Goal: Navigation & Orientation: Find specific page/section

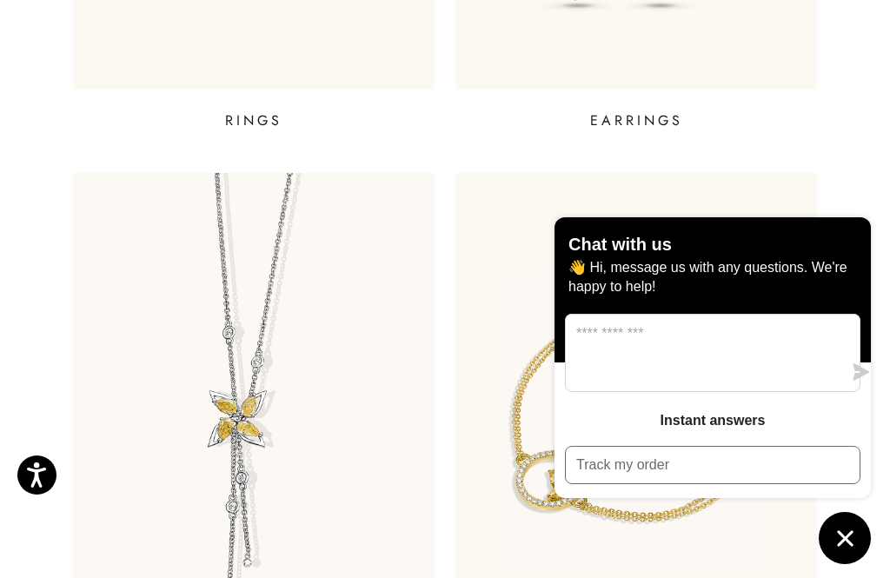
scroll to position [1083, 0]
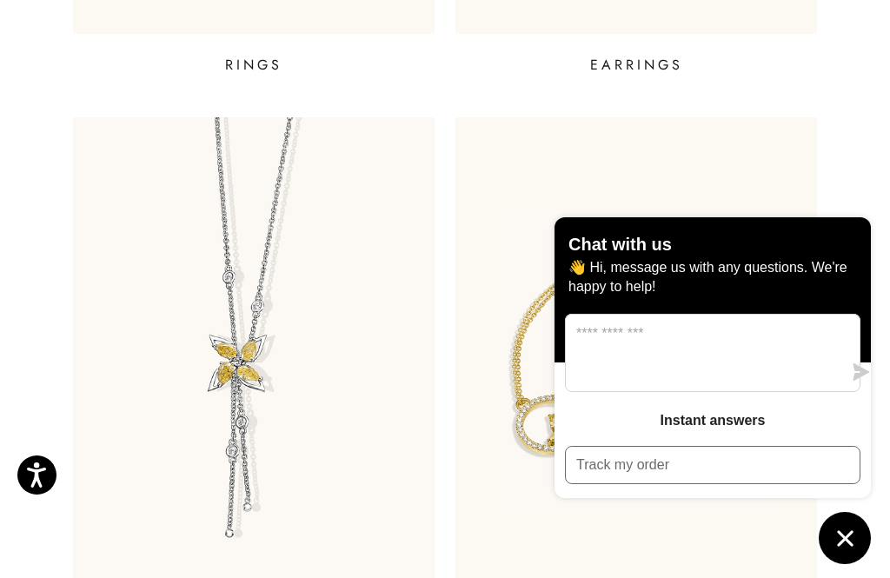
click at [855, 552] on icon "Chat window" at bounding box center [844, 538] width 27 height 27
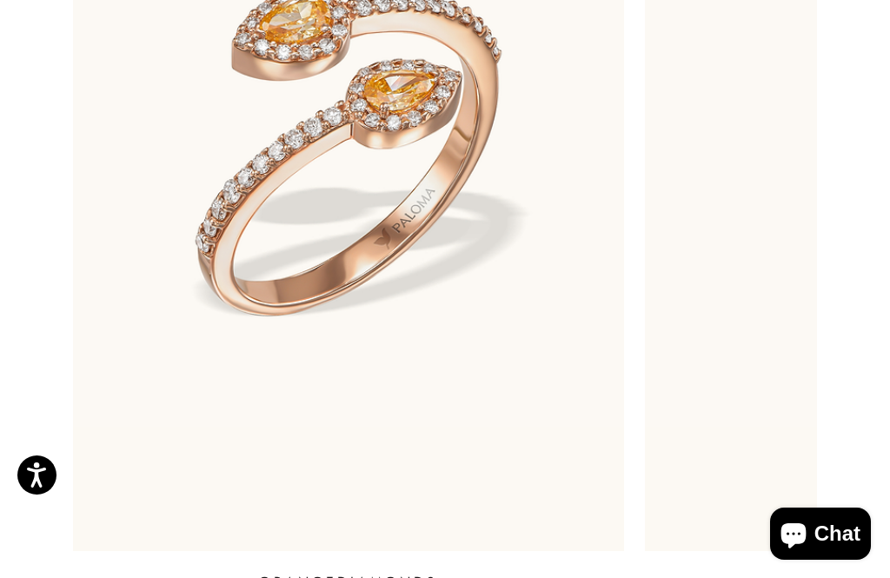
scroll to position [4039, 0]
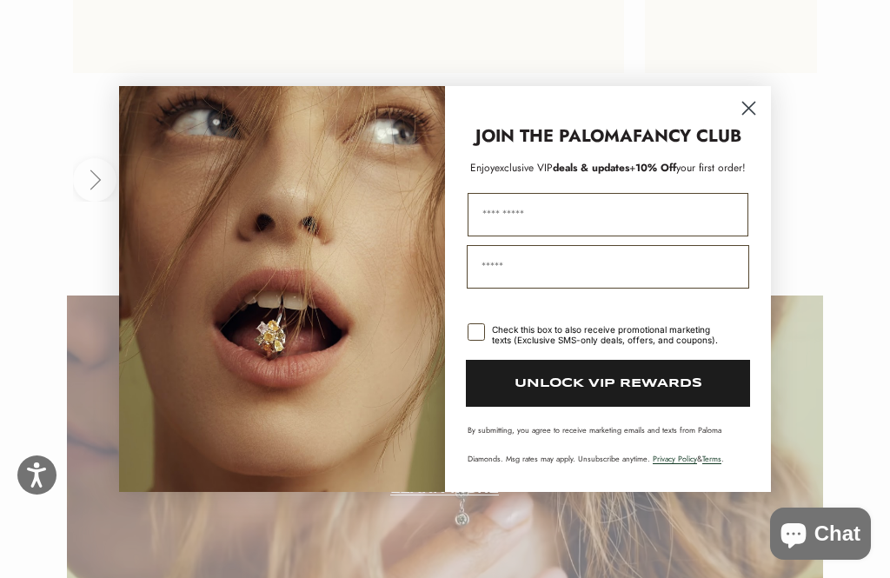
click at [754, 123] on circle "Close dialog" at bounding box center [748, 108] width 29 height 29
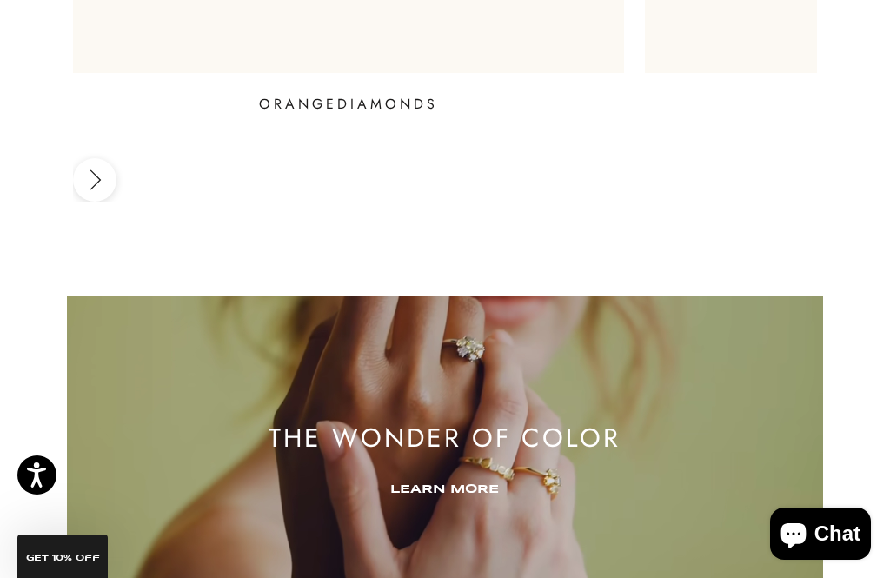
click at [761, 138] on circle "Close dialog" at bounding box center [748, 152] width 29 height 29
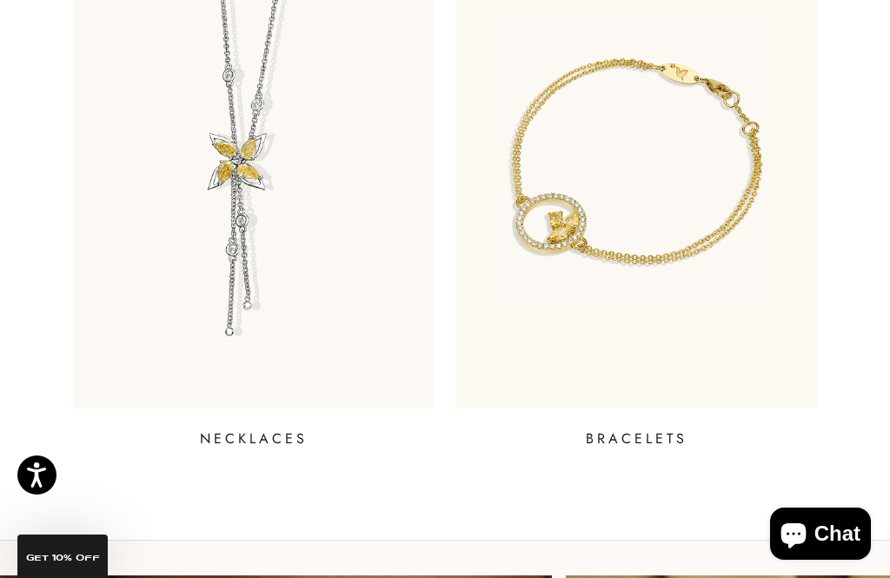
scroll to position [1261, 0]
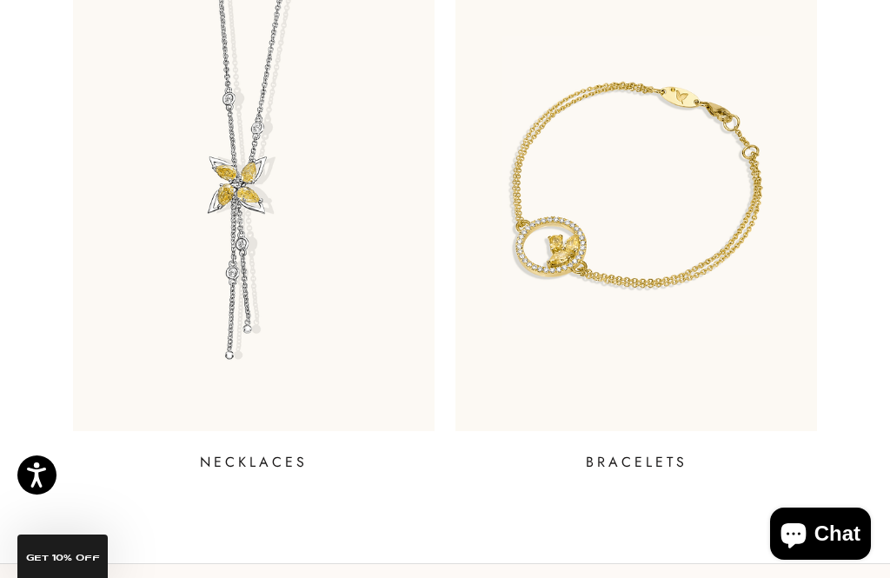
click at [271, 471] on p "NECKLACES" at bounding box center [254, 462] width 108 height 21
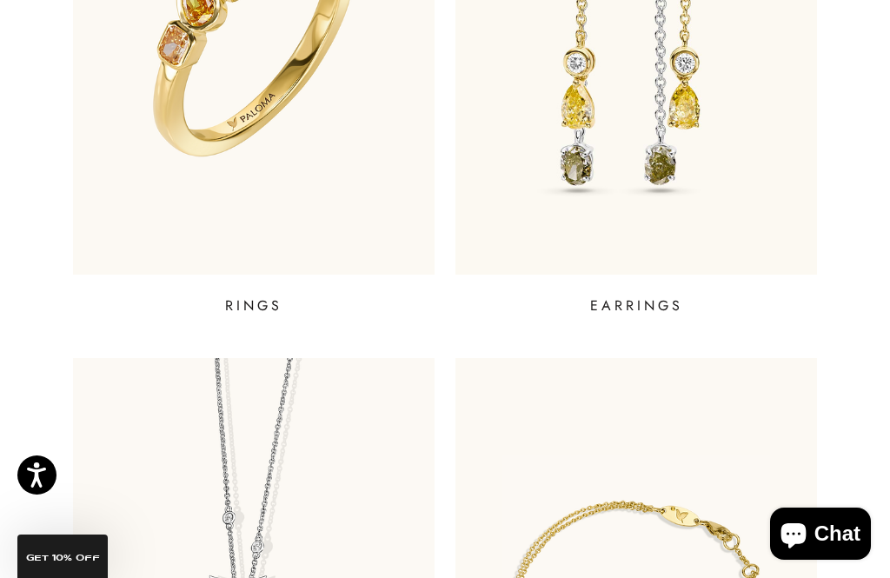
scroll to position [786, 0]
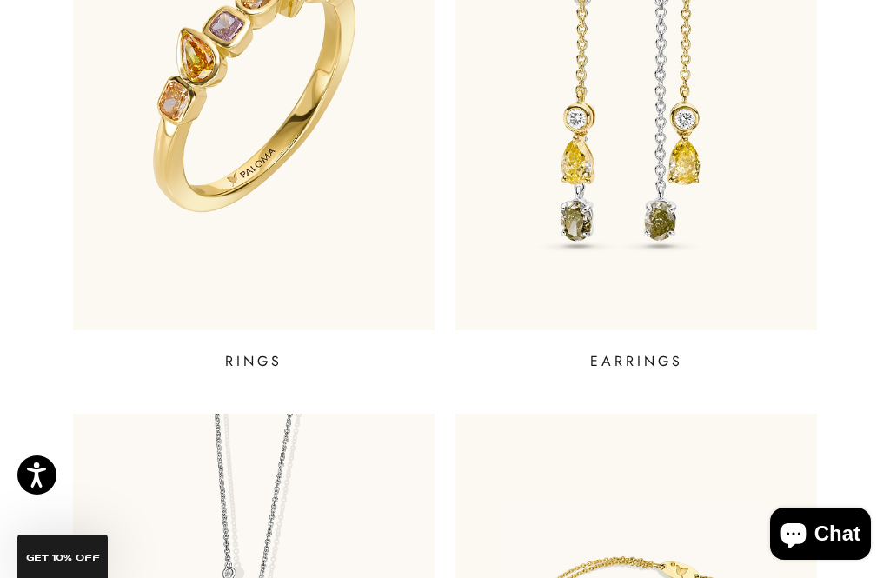
click at [262, 358] on p "RINGS" at bounding box center [253, 361] width 57 height 21
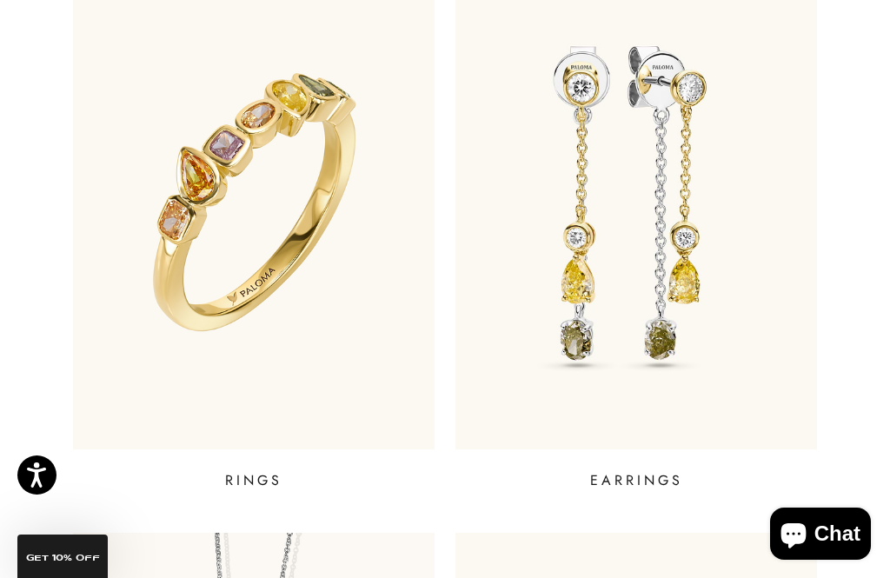
scroll to position [669, 0]
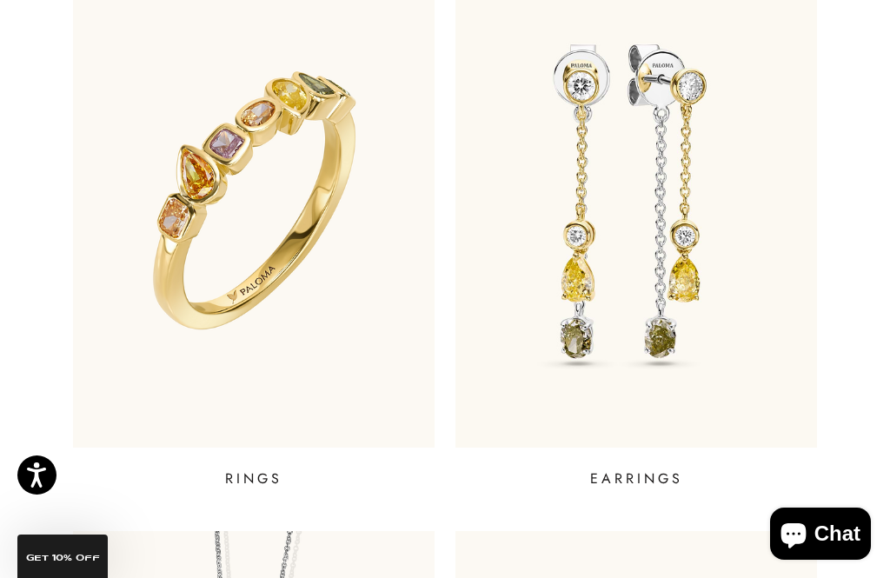
click at [641, 487] on p "EARRINGS" at bounding box center [636, 478] width 93 height 21
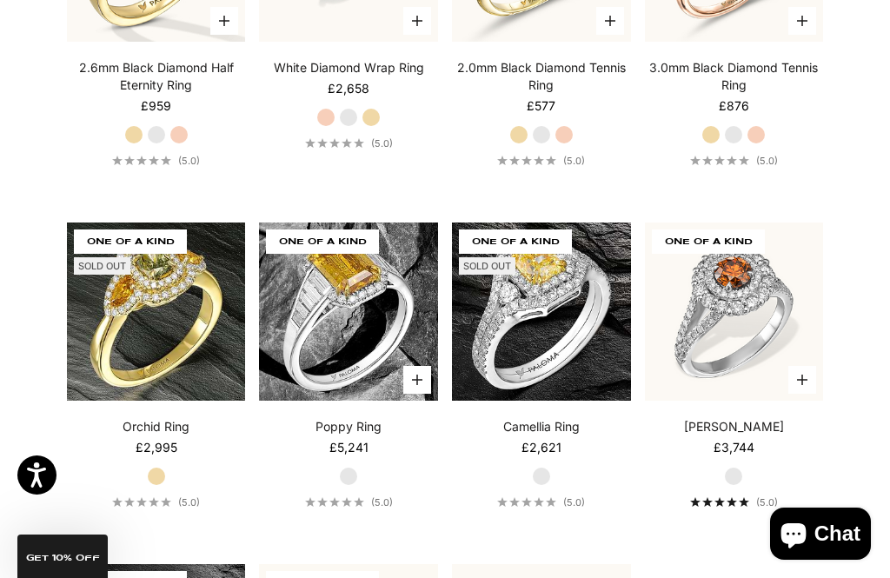
scroll to position [5663, 0]
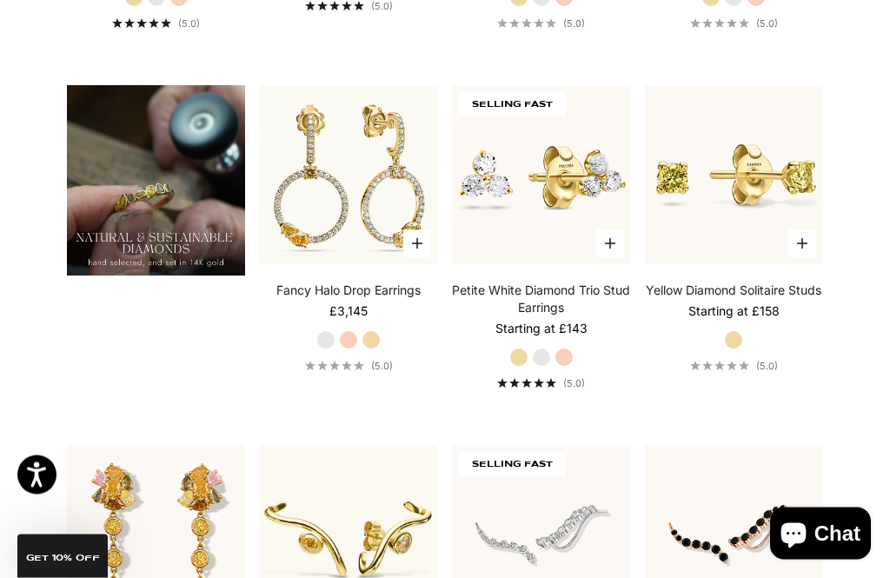
scroll to position [1161, 0]
click at [384, 299] on link "Fancy Halo Drop Earrings" at bounding box center [348, 290] width 144 height 17
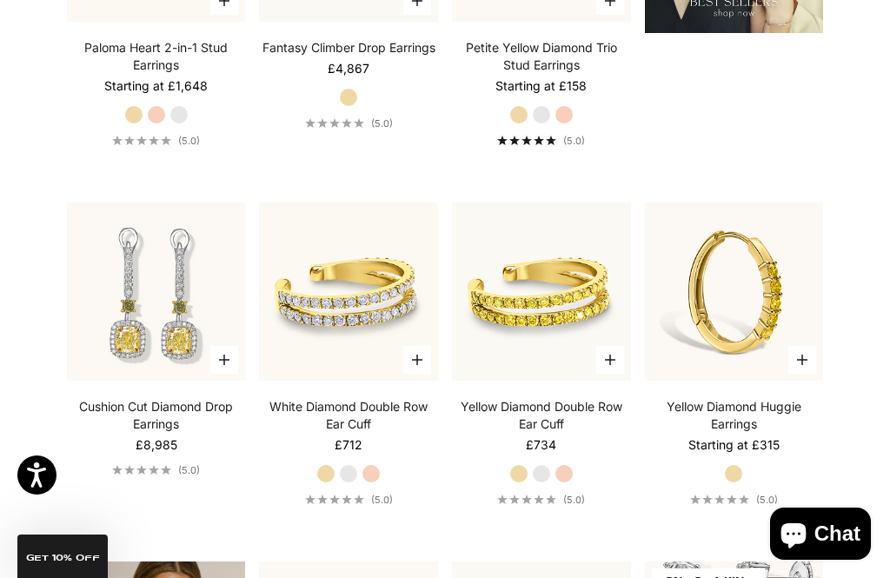
scroll to position [2123, 0]
